Goal: Task Accomplishment & Management: Manage account settings

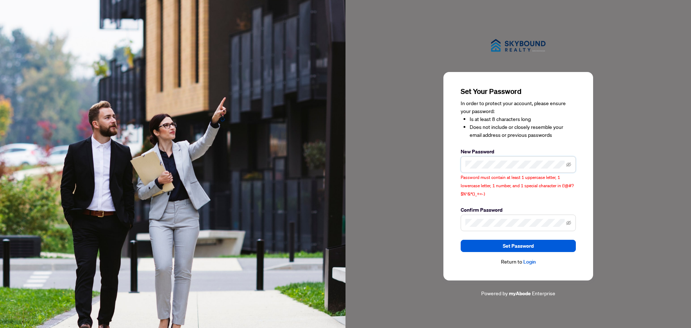
click at [441, 170] on div "Set Your Password In order to protect your account, please ensure your password…" at bounding box center [519, 164] width 346 height 267
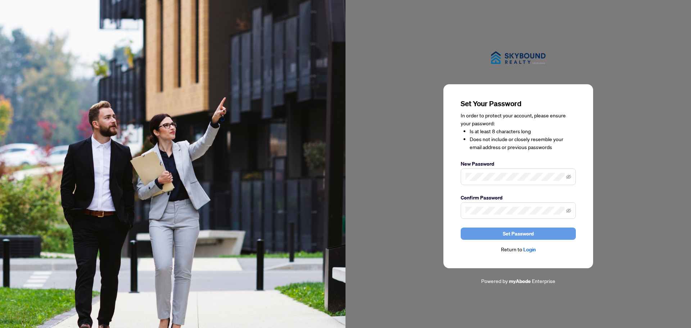
click at [524, 235] on span "Set Password" at bounding box center [518, 234] width 31 height 12
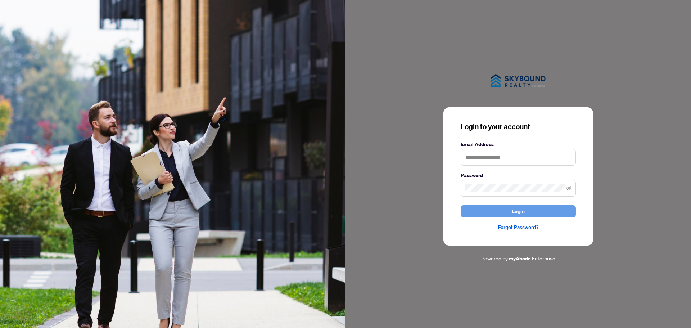
click at [518, 211] on span "Login" at bounding box center [518, 212] width 13 height 12
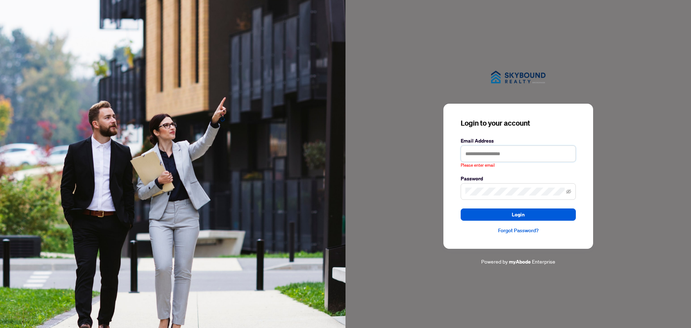
click at [496, 153] on input "text" at bounding box center [518, 153] width 115 height 17
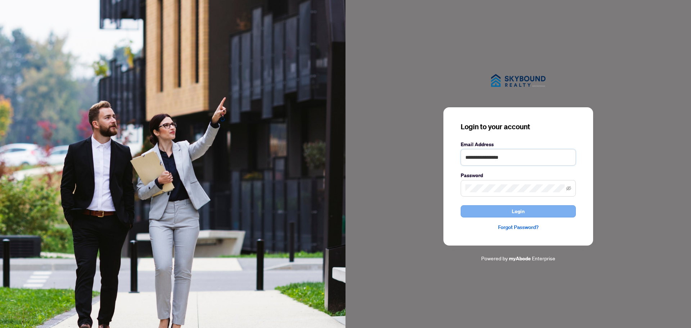
type input "**********"
click at [521, 208] on span "Login" at bounding box center [518, 212] width 13 height 12
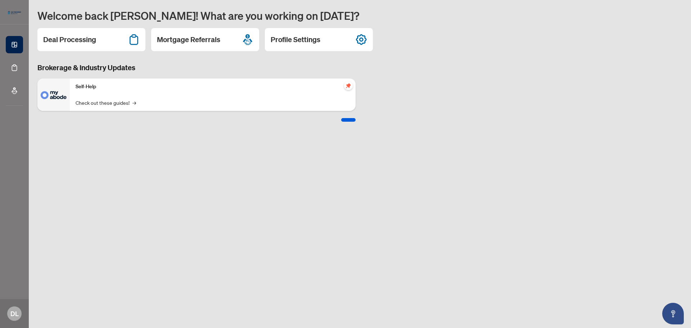
click at [446, 154] on main "Welcome back [PERSON_NAME]! What are you working on [DATE]? Deal Processing Mor…" at bounding box center [360, 164] width 662 height 328
click at [285, 37] on h2 "Profile Settings" at bounding box center [296, 40] width 50 height 10
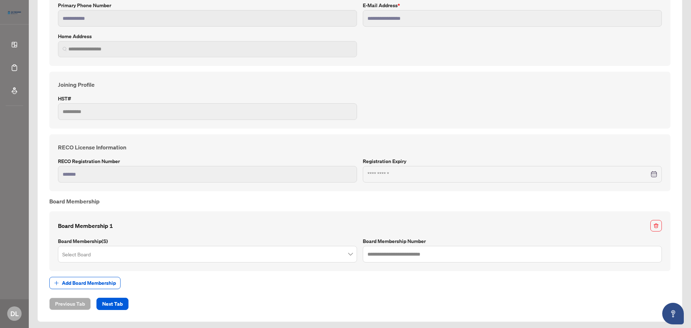
scroll to position [154, 0]
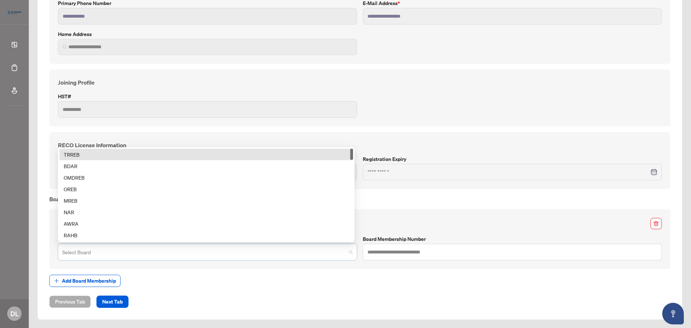
click at [119, 249] on input "search" at bounding box center [204, 253] width 284 height 16
click at [101, 153] on div "TRREB" at bounding box center [206, 154] width 285 height 8
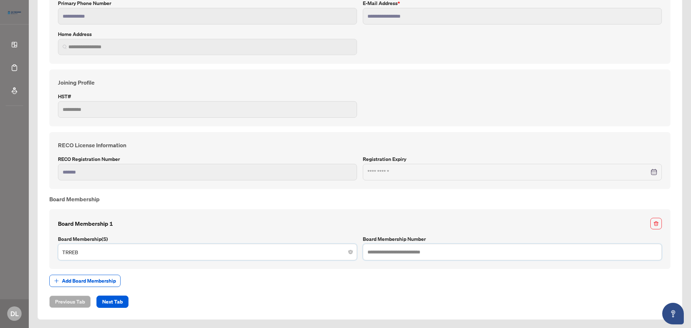
click at [429, 254] on input "text" at bounding box center [512, 252] width 299 height 17
type input "*******"
click at [79, 279] on span "Add Board Membership" at bounding box center [89, 281] width 54 height 12
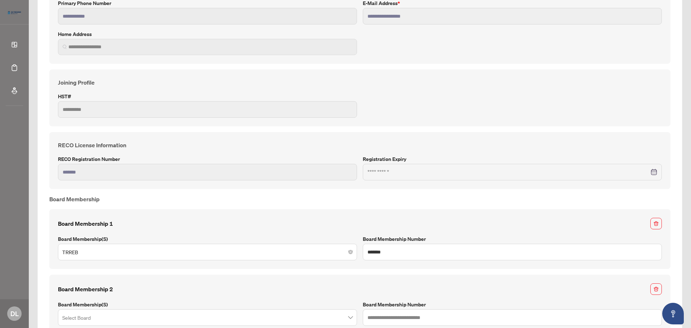
scroll to position [190, 0]
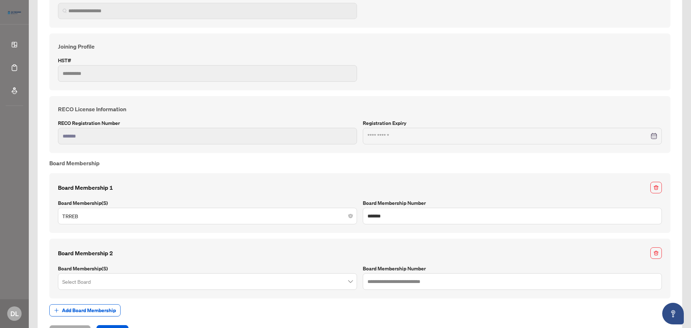
click at [168, 278] on input "search" at bounding box center [204, 283] width 284 height 16
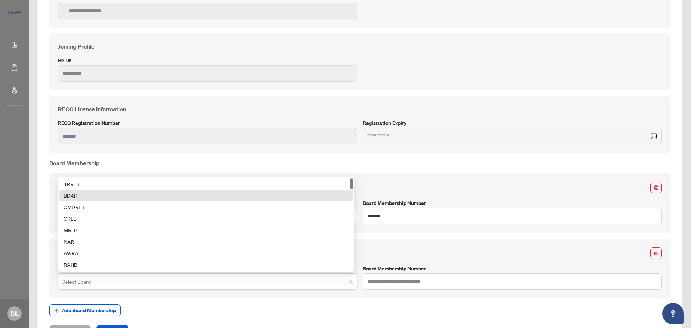
click at [155, 193] on div "BDAR" at bounding box center [206, 195] width 285 height 8
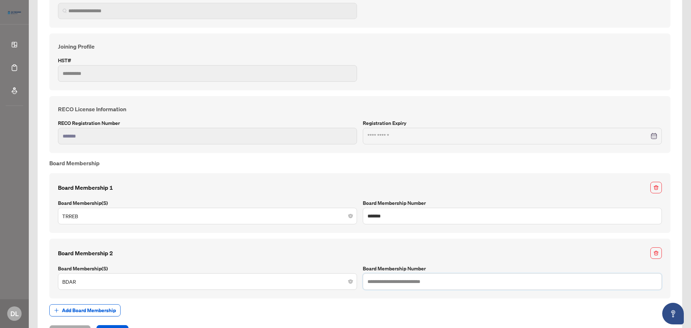
click at [433, 282] on input "text" at bounding box center [512, 281] width 299 height 17
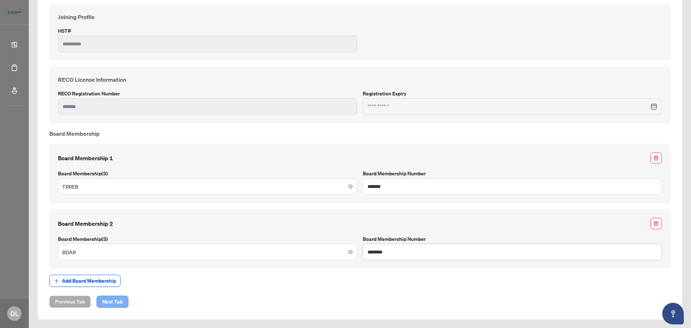
type input "********"
click at [115, 302] on span "Next Tab" at bounding box center [112, 302] width 21 height 12
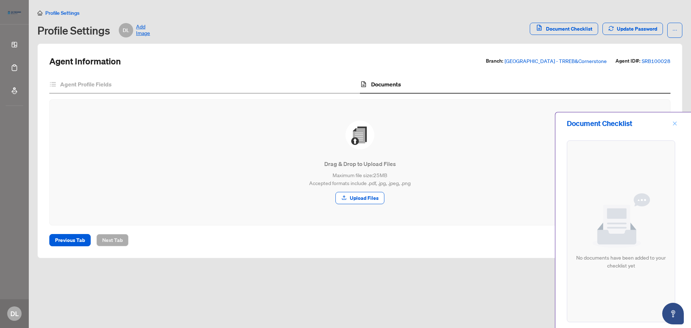
click at [676, 122] on icon "close" at bounding box center [674, 123] width 5 height 5
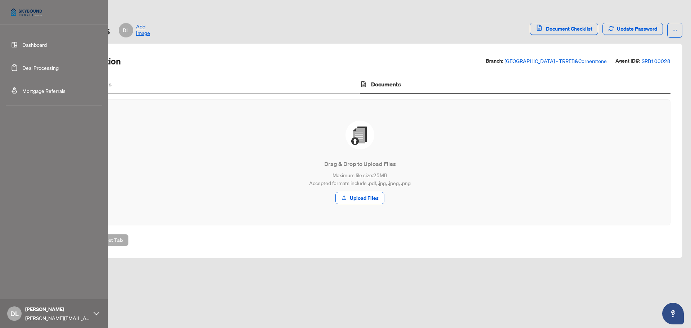
click at [36, 44] on link "Dashboard" at bounding box center [34, 44] width 24 height 6
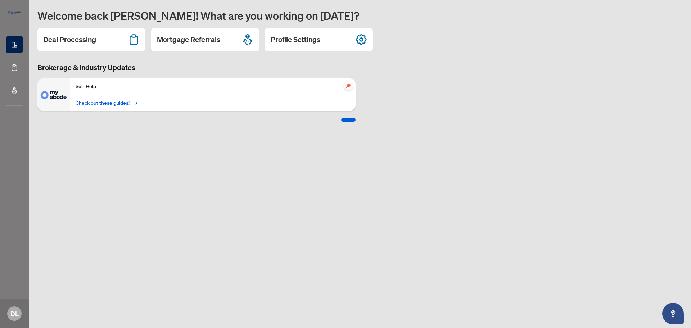
click at [97, 102] on link "Check out these guides! →" at bounding box center [106, 103] width 60 height 8
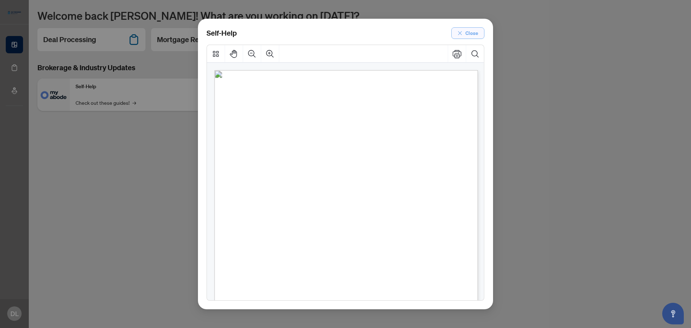
click at [468, 33] on span "Close" at bounding box center [471, 33] width 13 height 12
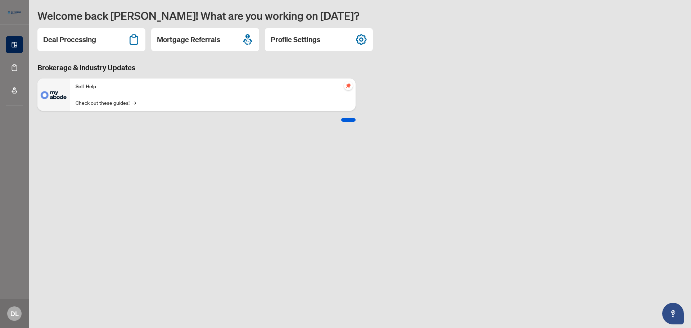
click at [584, 82] on div "Brokerage & Industry Updates Self-Help Check out these guides! →" at bounding box center [360, 92] width 654 height 59
